Goal: Task Accomplishment & Management: Manage account settings

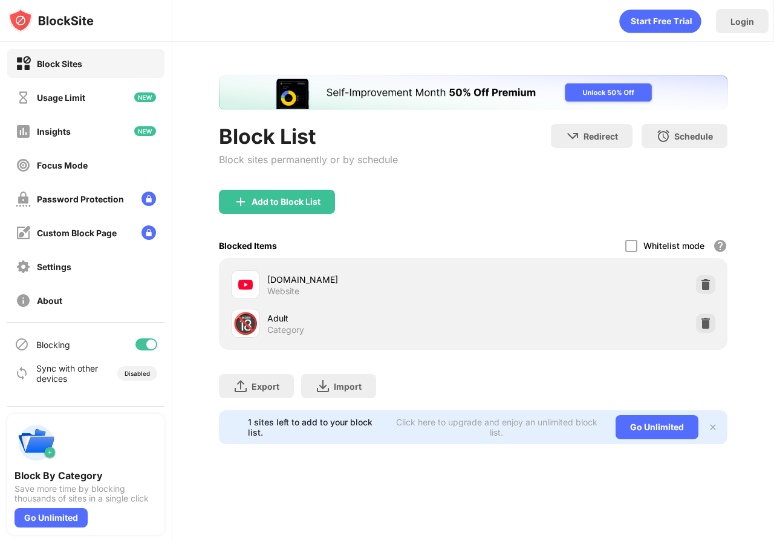
click at [305, 282] on div "[DOMAIN_NAME]" at bounding box center [370, 279] width 206 height 13
click at [707, 332] on div at bounding box center [705, 323] width 19 height 19
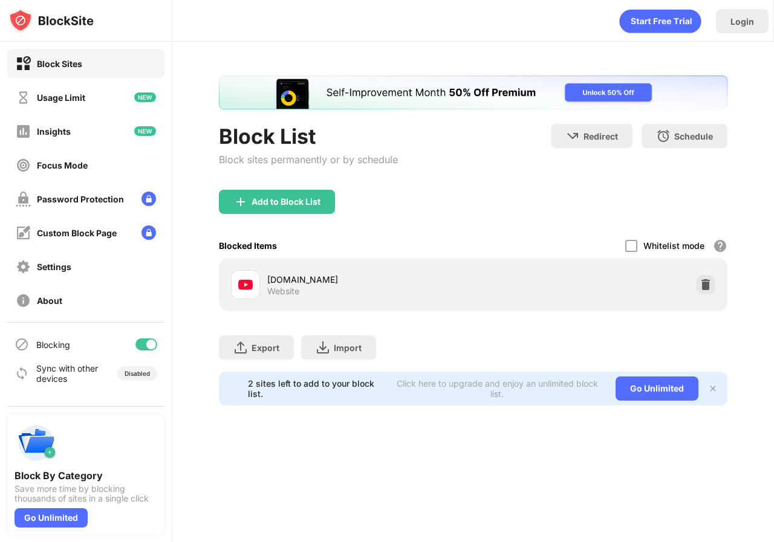
click at [285, 286] on div "Website" at bounding box center [283, 291] width 32 height 11
click at [242, 286] on img at bounding box center [245, 284] width 15 height 15
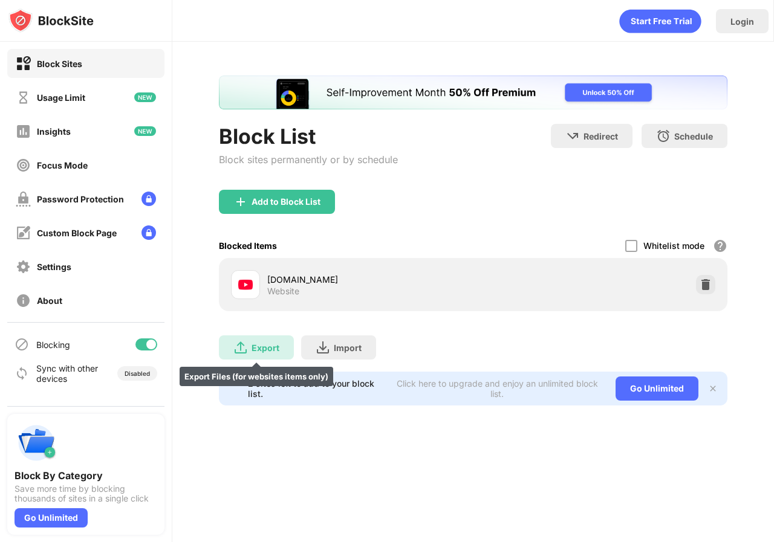
click at [235, 343] on img at bounding box center [240, 347] width 15 height 15
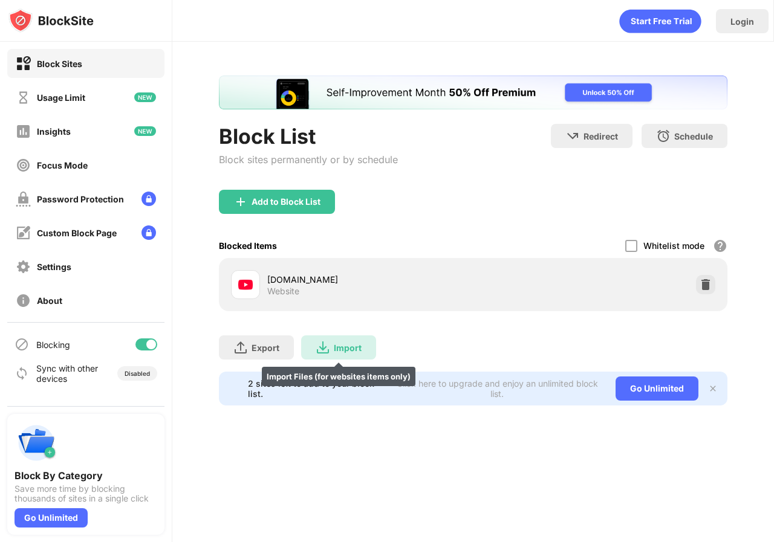
click at [367, 346] on div "Import Import Files (for websites items only)" at bounding box center [338, 347] width 75 height 24
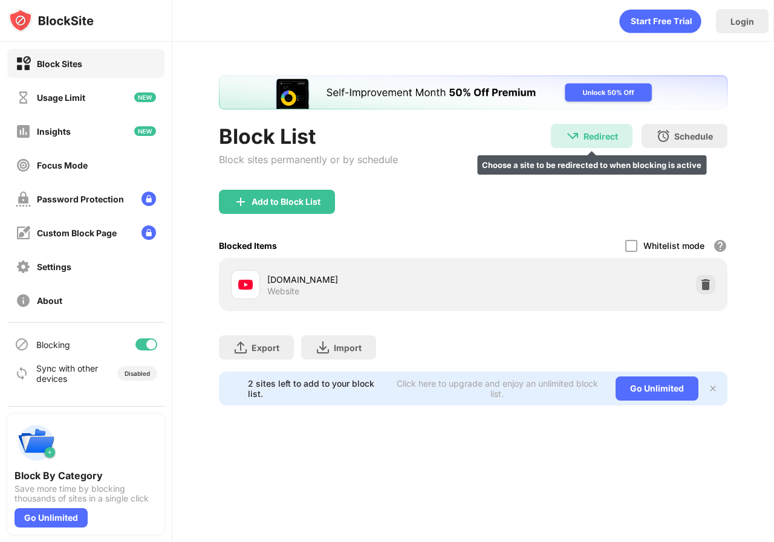
click at [558, 132] on div "Redirect Choose a site to be redirected to when blocking is active" at bounding box center [592, 136] width 82 height 24
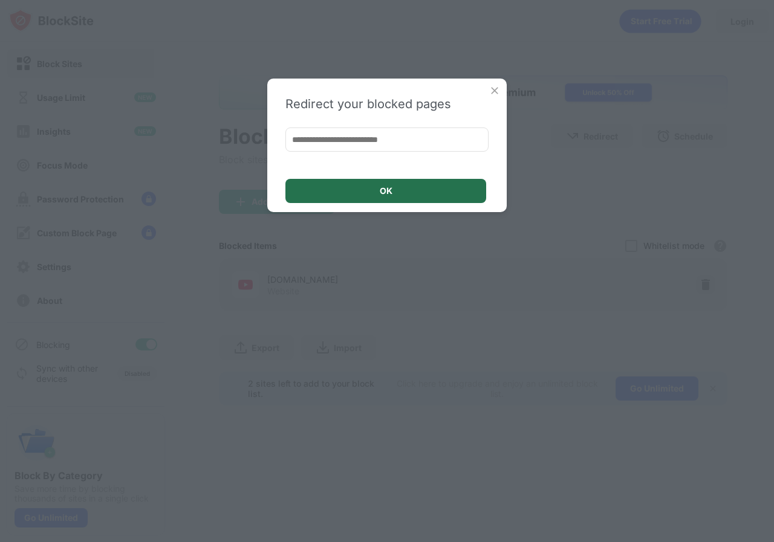
click at [385, 197] on div "OK" at bounding box center [385, 191] width 201 height 24
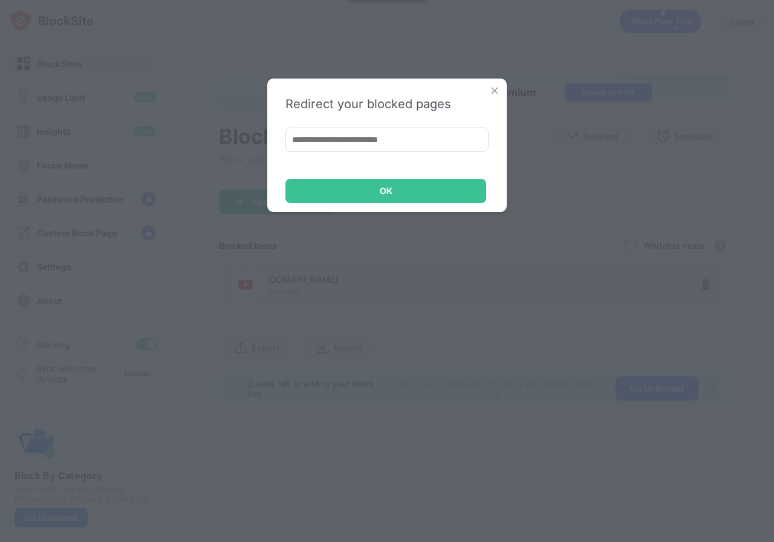
click at [498, 85] on img at bounding box center [494, 91] width 12 height 12
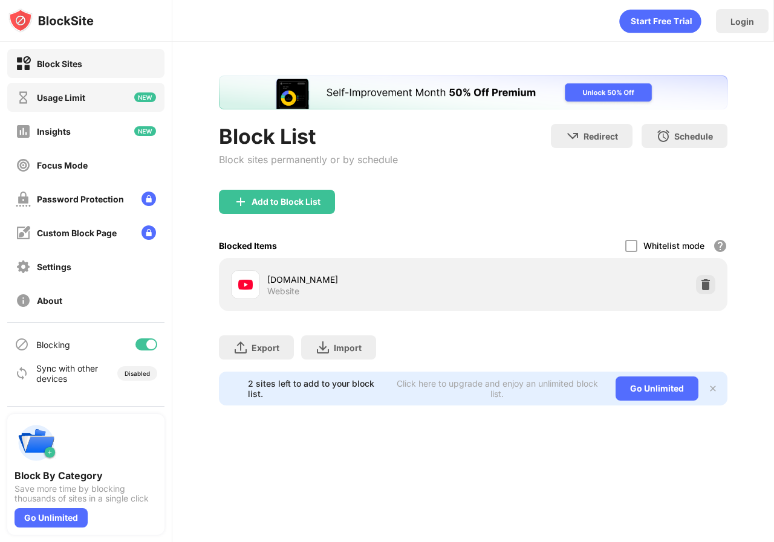
click at [35, 85] on div "Usage Limit" at bounding box center [85, 97] width 157 height 29
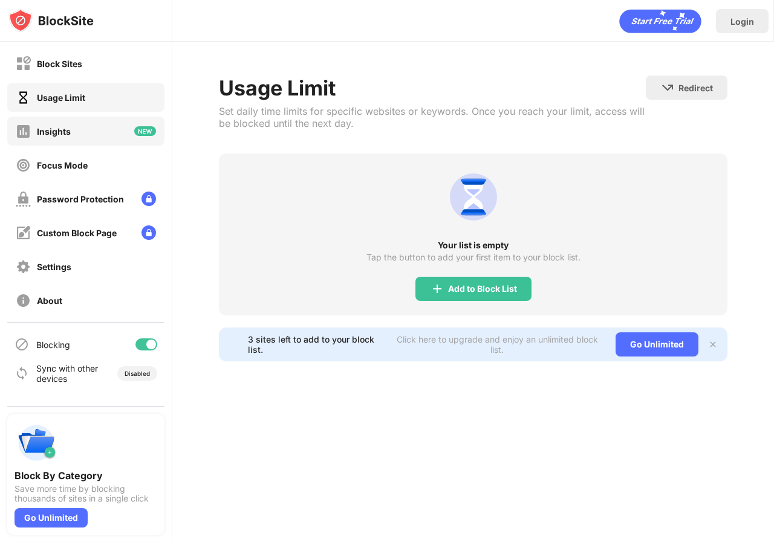
click at [40, 122] on div "Insights" at bounding box center [85, 131] width 157 height 29
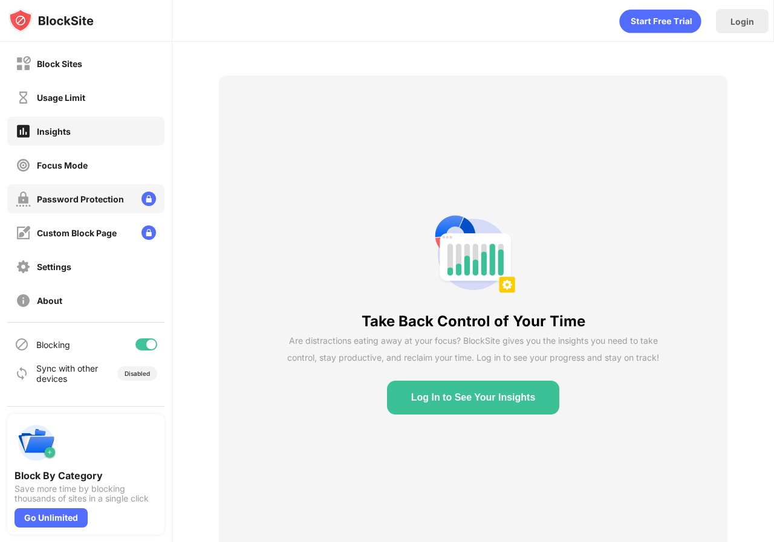
click at [60, 196] on div "Password Protection" at bounding box center [80, 199] width 87 height 10
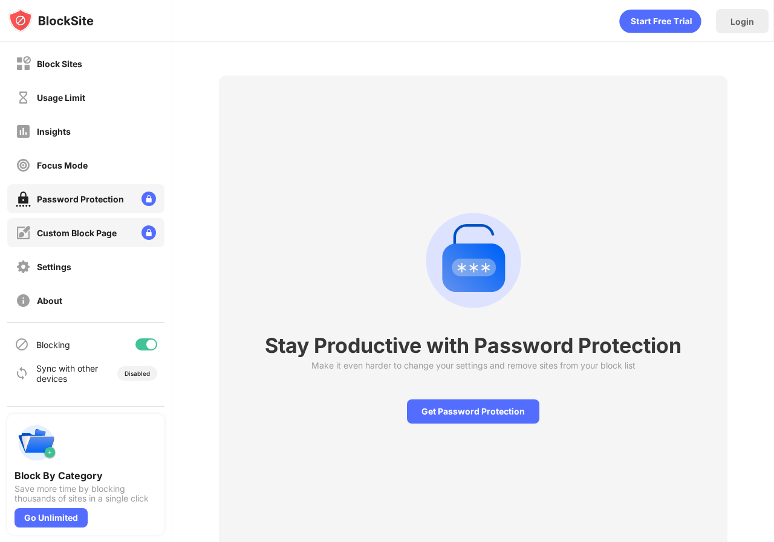
click at [44, 228] on div "Custom Block Page" at bounding box center [77, 233] width 80 height 10
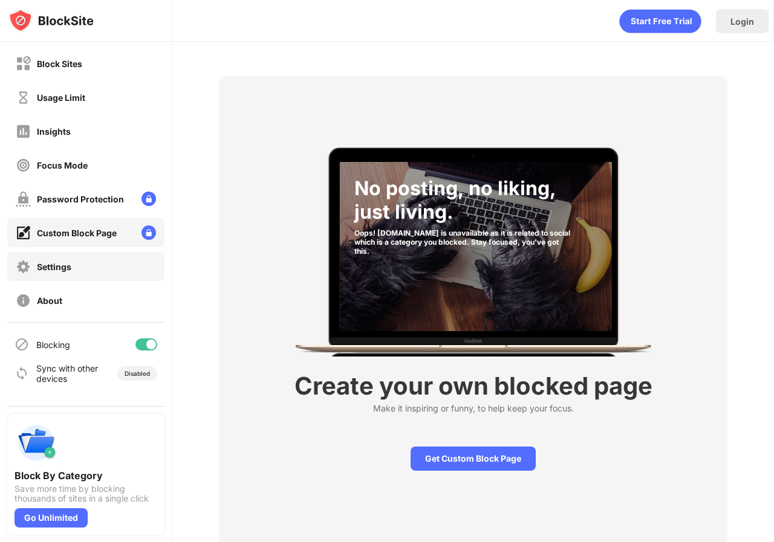
click at [51, 270] on div "Settings" at bounding box center [54, 267] width 34 height 10
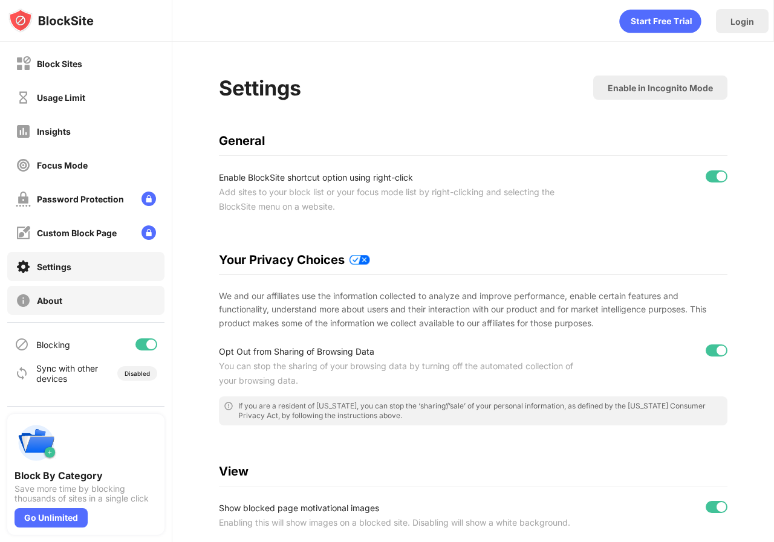
click at [30, 296] on img at bounding box center [23, 300] width 15 height 15
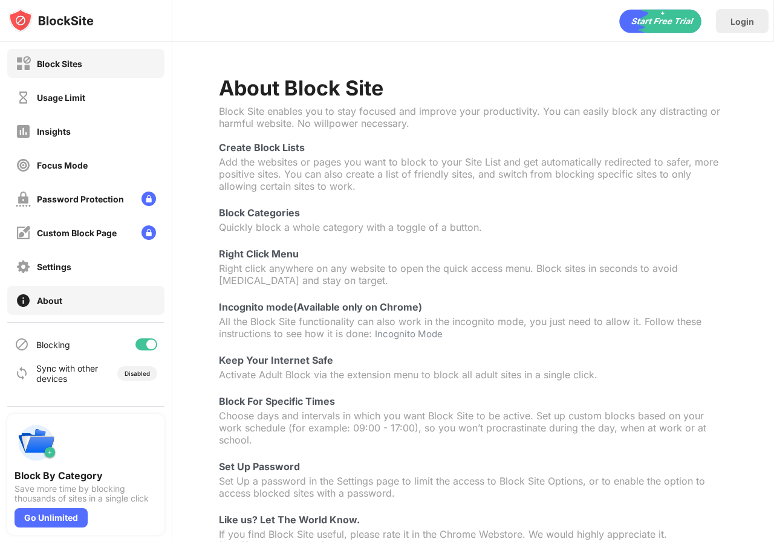
click at [55, 65] on div "Block Sites" at bounding box center [59, 64] width 45 height 10
